Goal: Check status: Check status

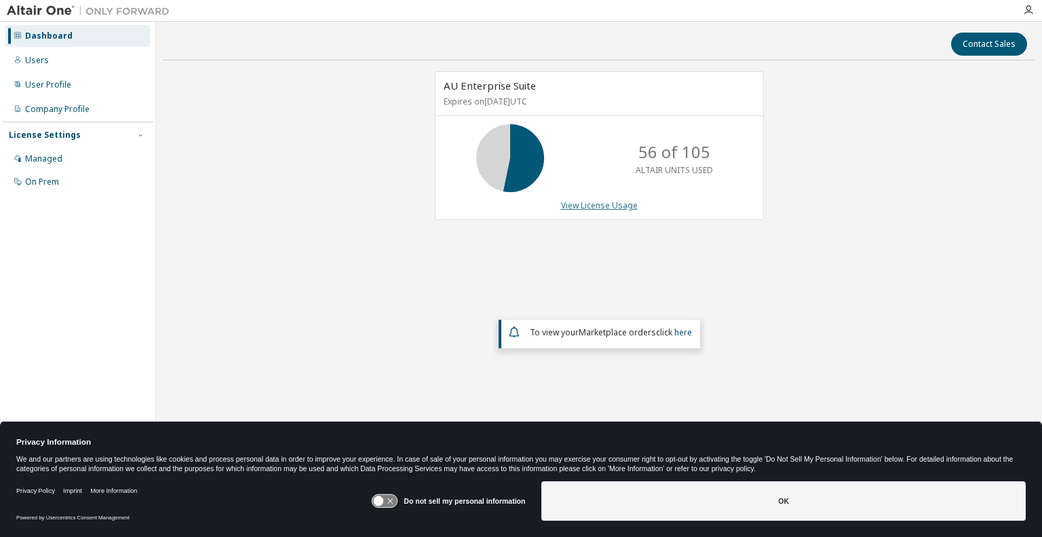
click at [605, 203] on link "View License Usage" at bounding box center [599, 205] width 77 height 12
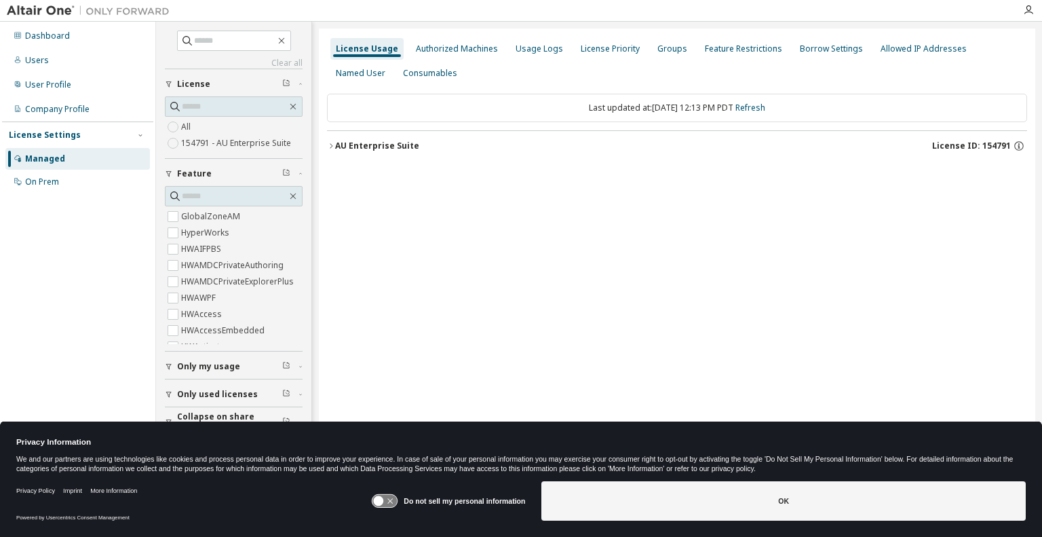
click at [366, 146] on div "AU Enterprise Suite" at bounding box center [377, 145] width 84 height 11
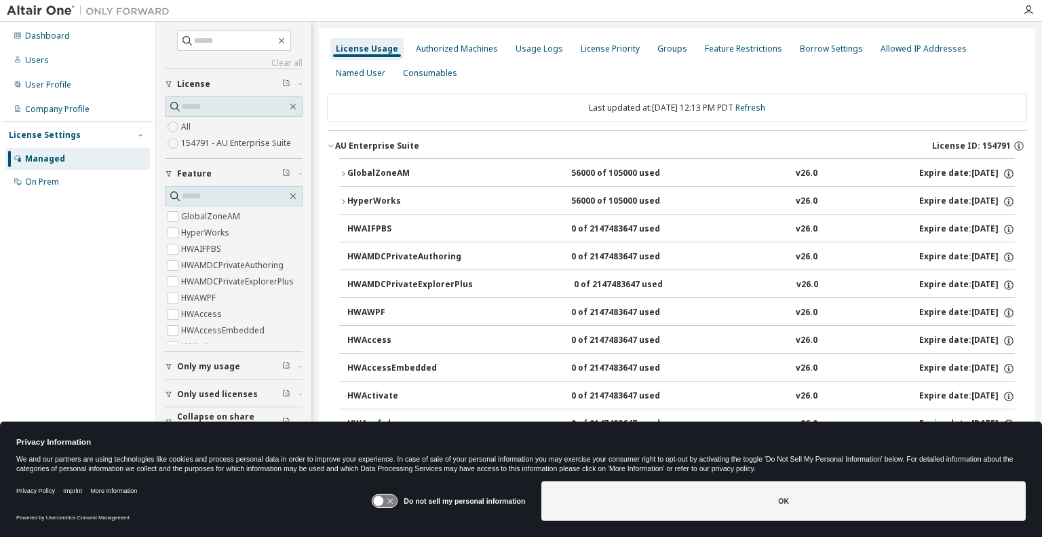
click at [368, 166] on button "GlobalZoneAM 56000 of 105000 used v26.0 Expire date: 2026-06-25" at bounding box center [677, 174] width 676 height 30
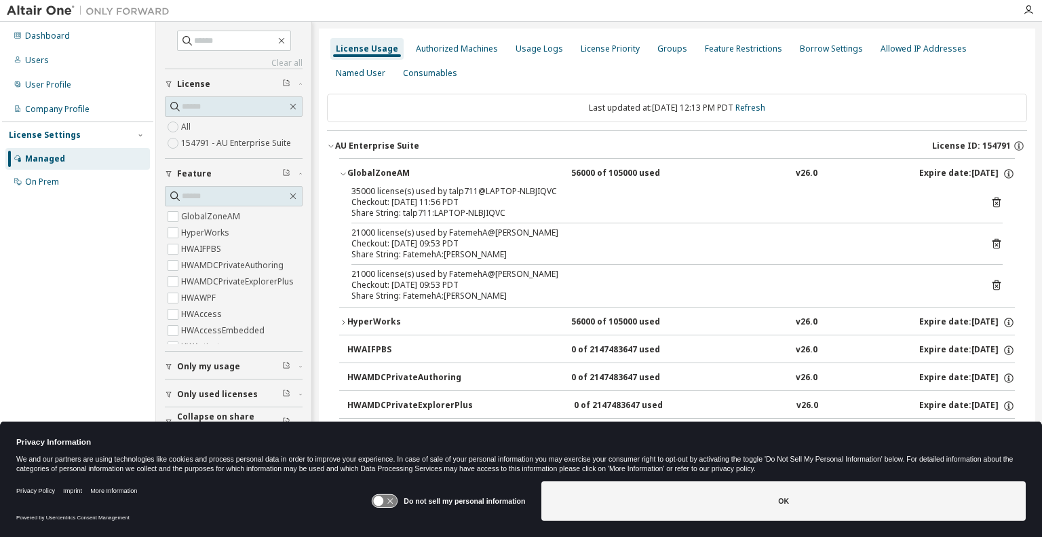
click at [626, 195] on div "35000 license(s) used by talp711@LAPTOP-NLBJIQVC" at bounding box center [660, 191] width 619 height 11
click at [991, 200] on icon at bounding box center [997, 202] width 12 height 12
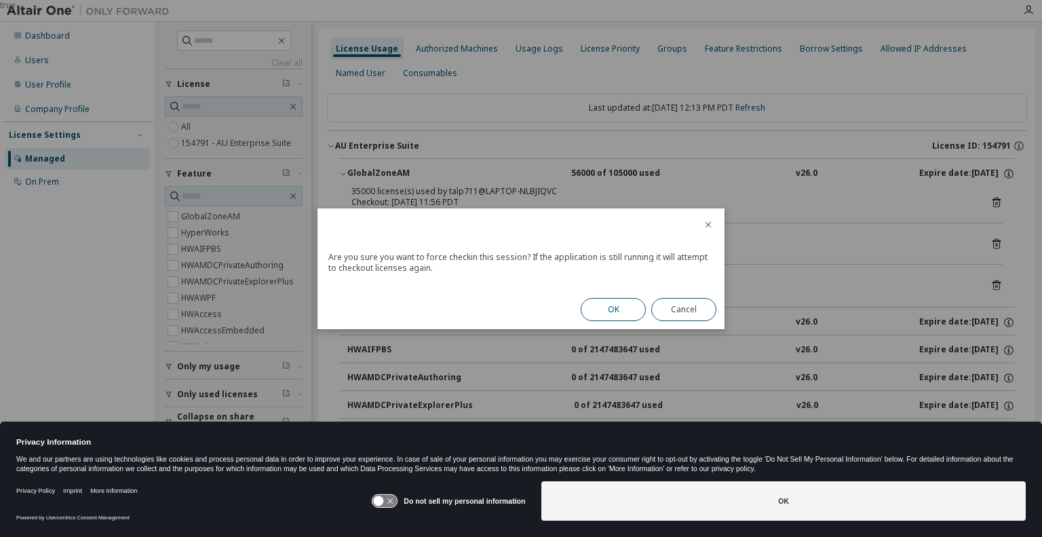
click at [598, 305] on button "OK" at bounding box center [613, 309] width 65 height 23
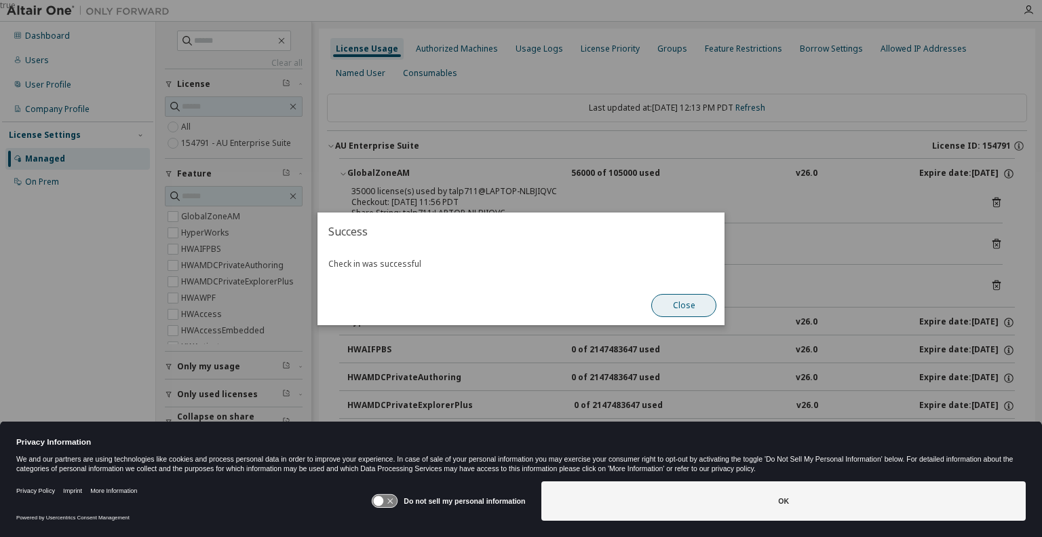
click at [665, 309] on button "Close" at bounding box center [683, 305] width 65 height 23
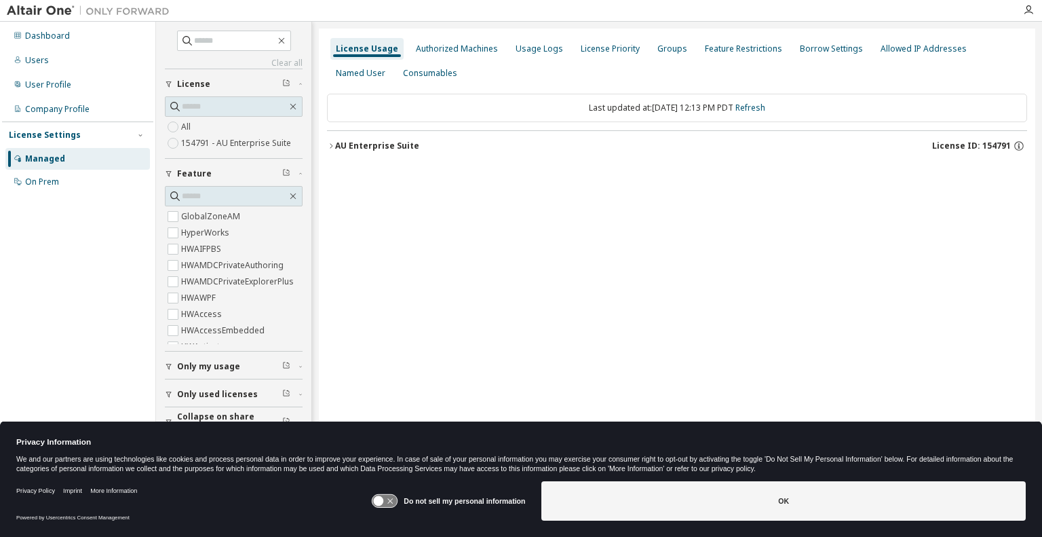
click at [331, 146] on icon "button" at bounding box center [331, 145] width 3 height 5
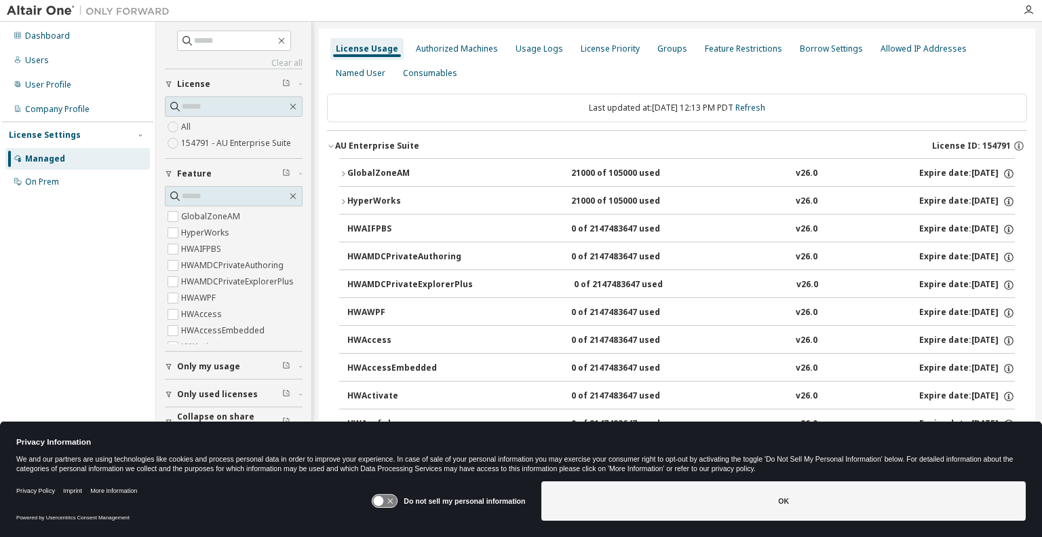
click at [347, 172] on icon "button" at bounding box center [343, 174] width 8 height 8
